Goal: Find specific page/section: Find specific page/section

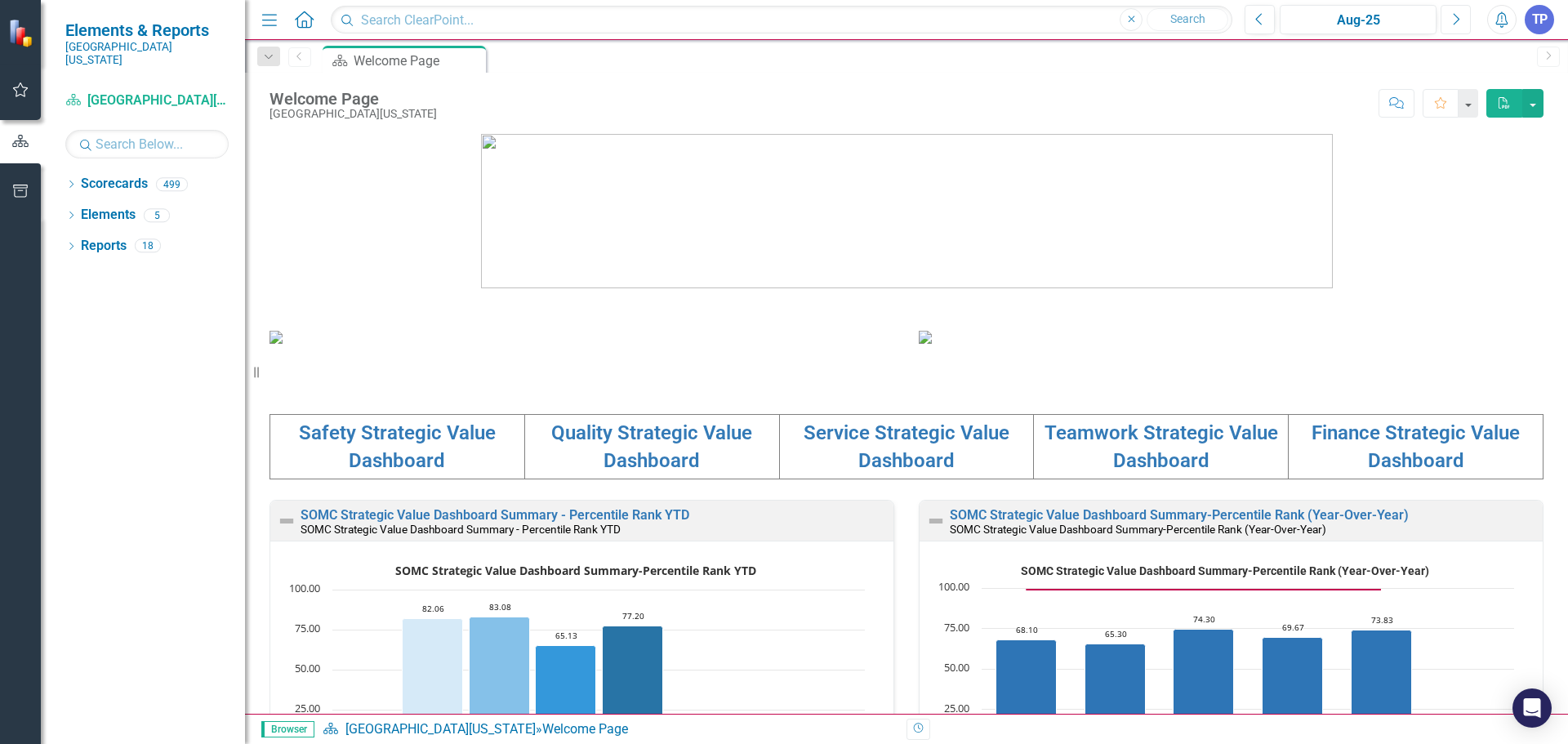
click at [1454, 13] on icon "Next" at bounding box center [1455, 19] width 9 height 14
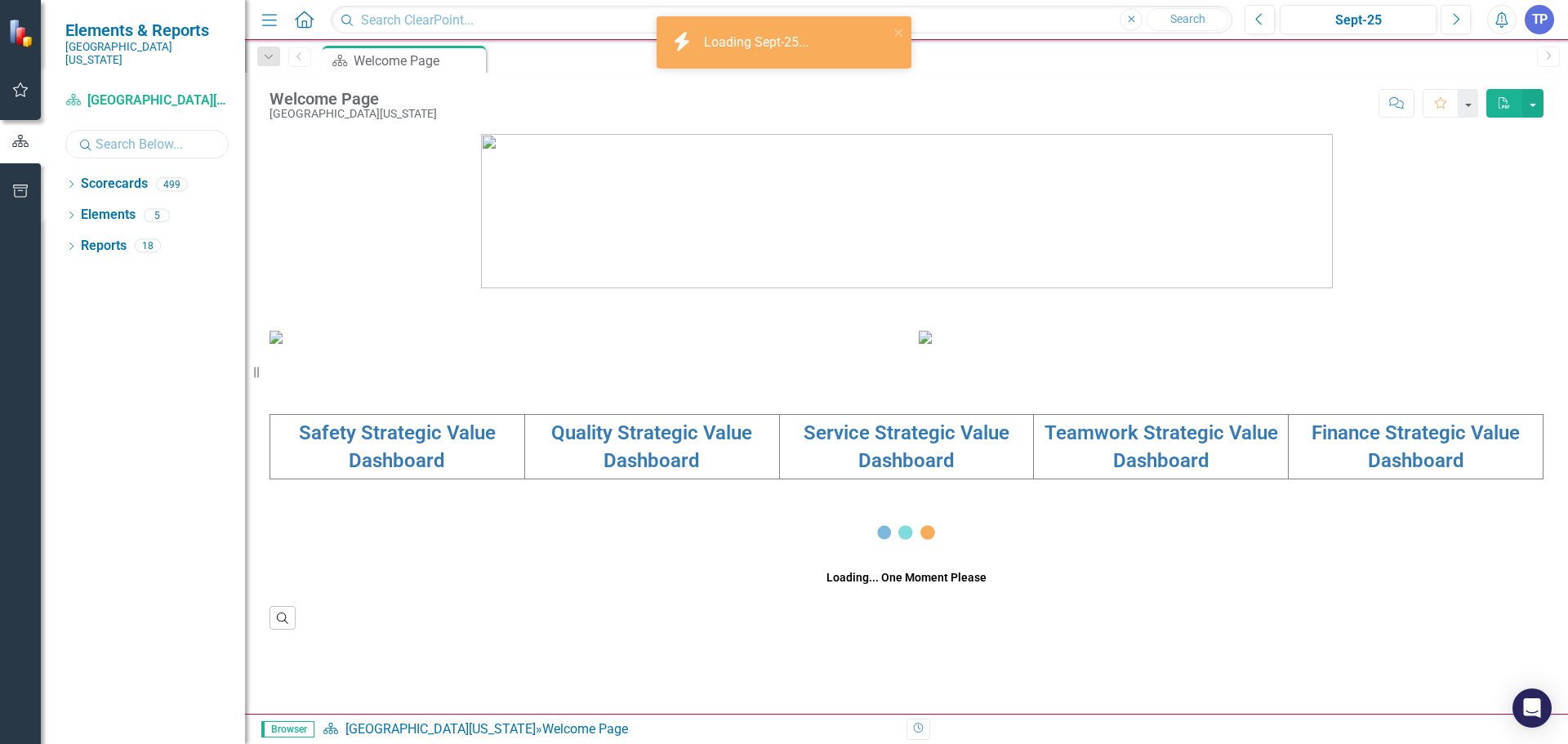
click at [167, 138] on input "text" at bounding box center [147, 144] width 163 height 29
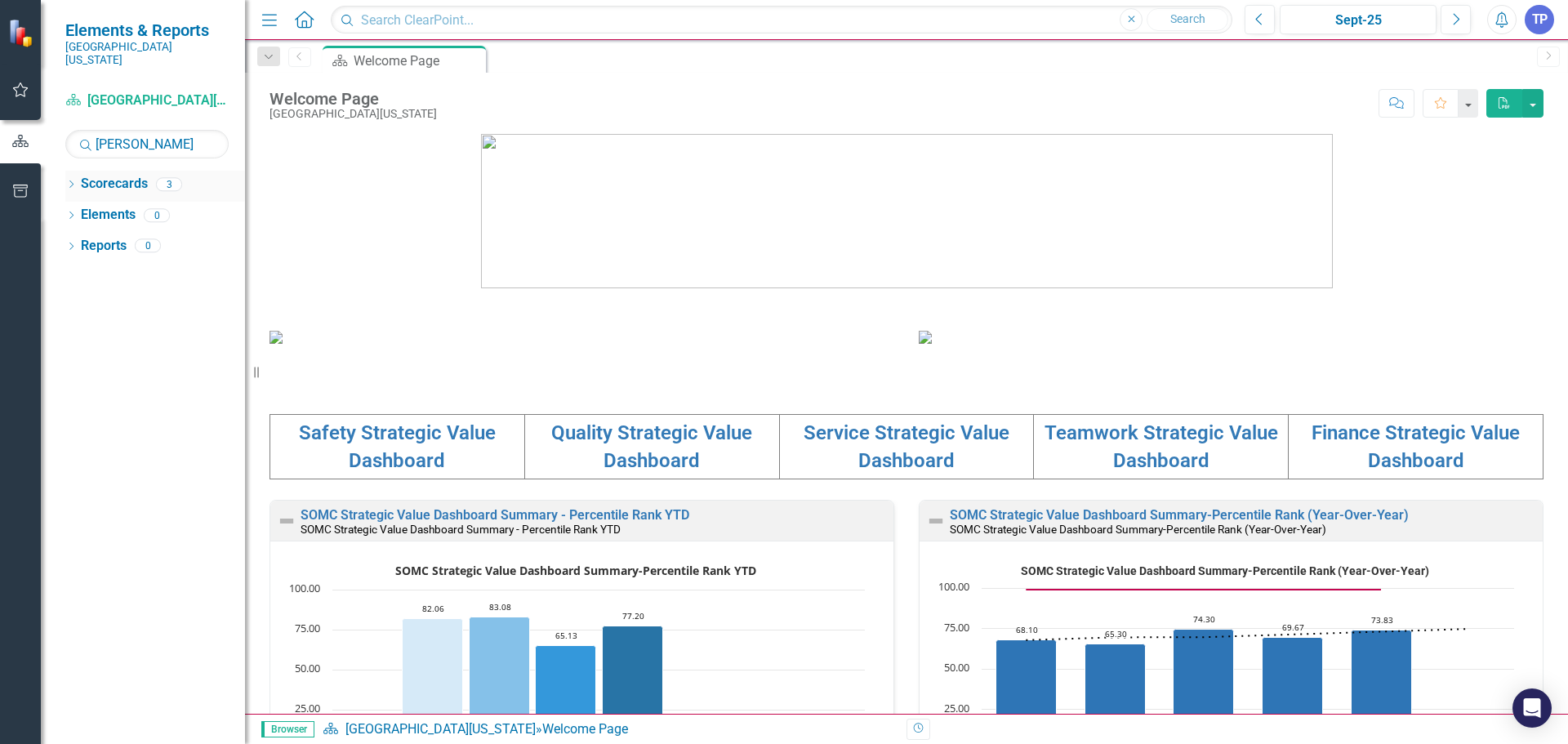
click at [121, 175] on link "Scorecards" at bounding box center [114, 184] width 67 height 19
click at [121, 175] on link "Scorecards" at bounding box center [114, 184] width 67 height 19
click at [71, 180] on icon at bounding box center [71, 183] width 4 height 8
click at [161, 268] on link "[PERSON_NAME], [GEOGRAPHIC_DATA]" at bounding box center [183, 277] width 122 height 19
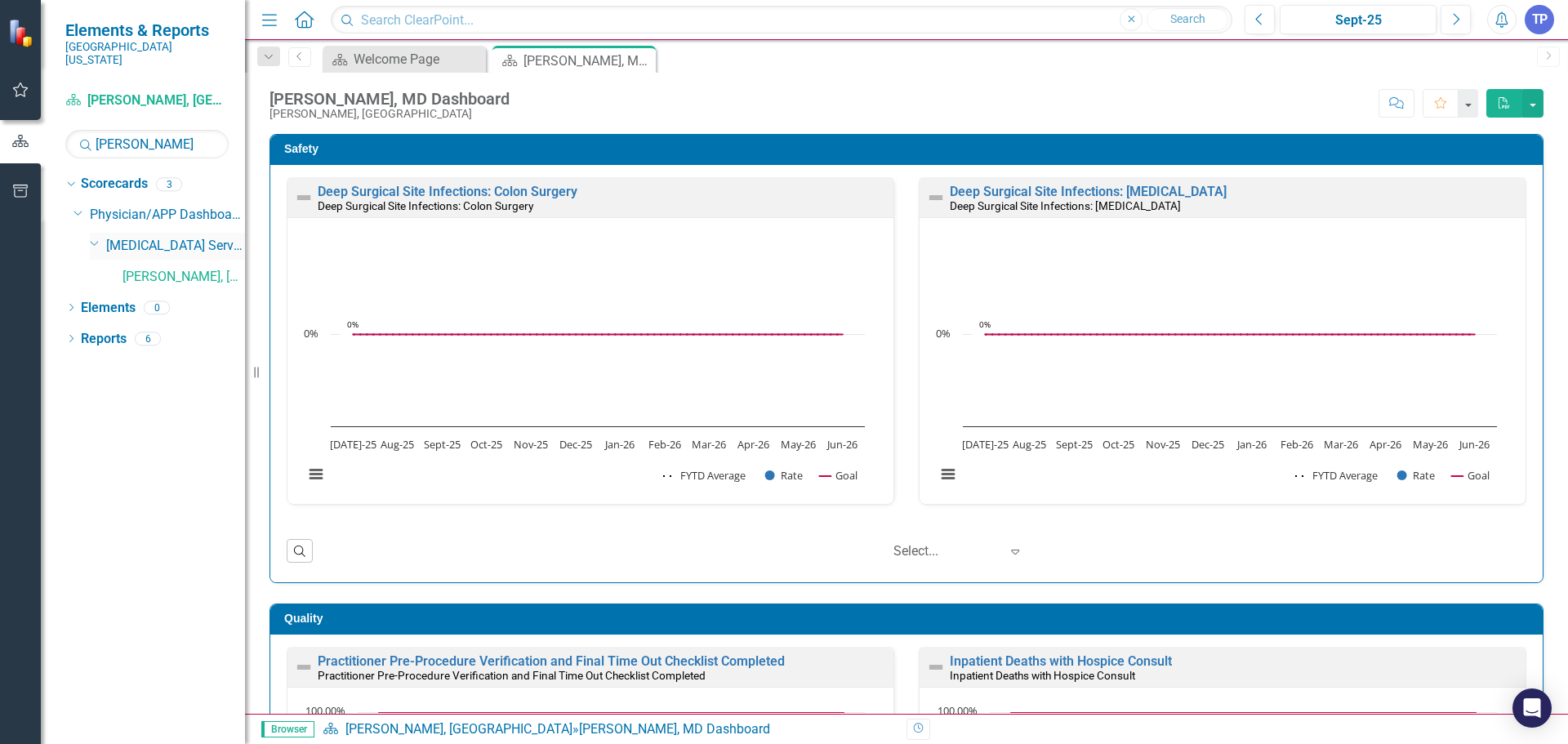
click at [147, 237] on link "[MEDICAL_DATA] Services" at bounding box center [175, 246] width 138 height 19
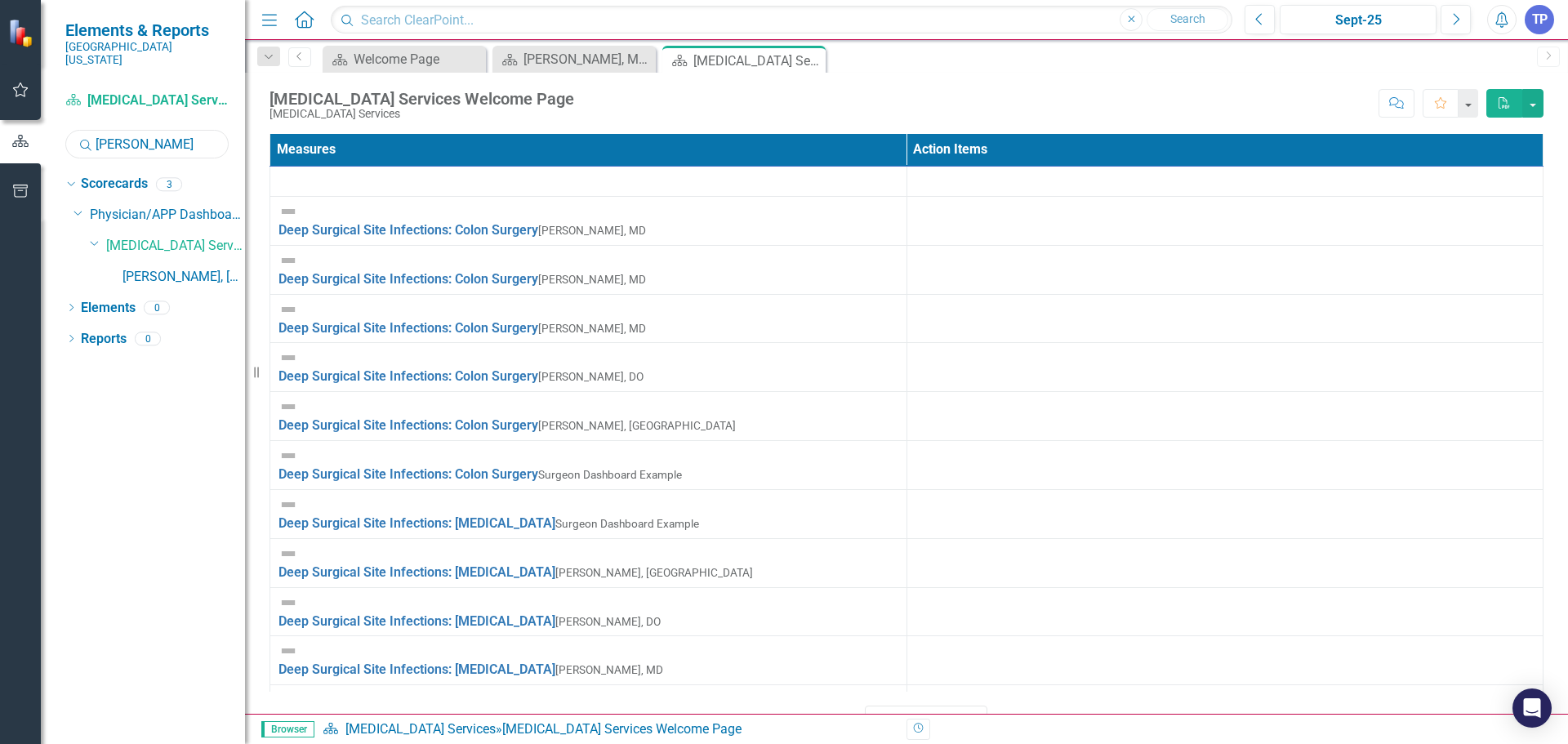
click at [181, 135] on input "[PERSON_NAME]" at bounding box center [147, 144] width 163 height 29
type input "m"
type input "surgical as"
click at [165, 268] on link "Surgical Associates" at bounding box center [183, 277] width 122 height 19
